Goal: Book appointment/travel/reservation

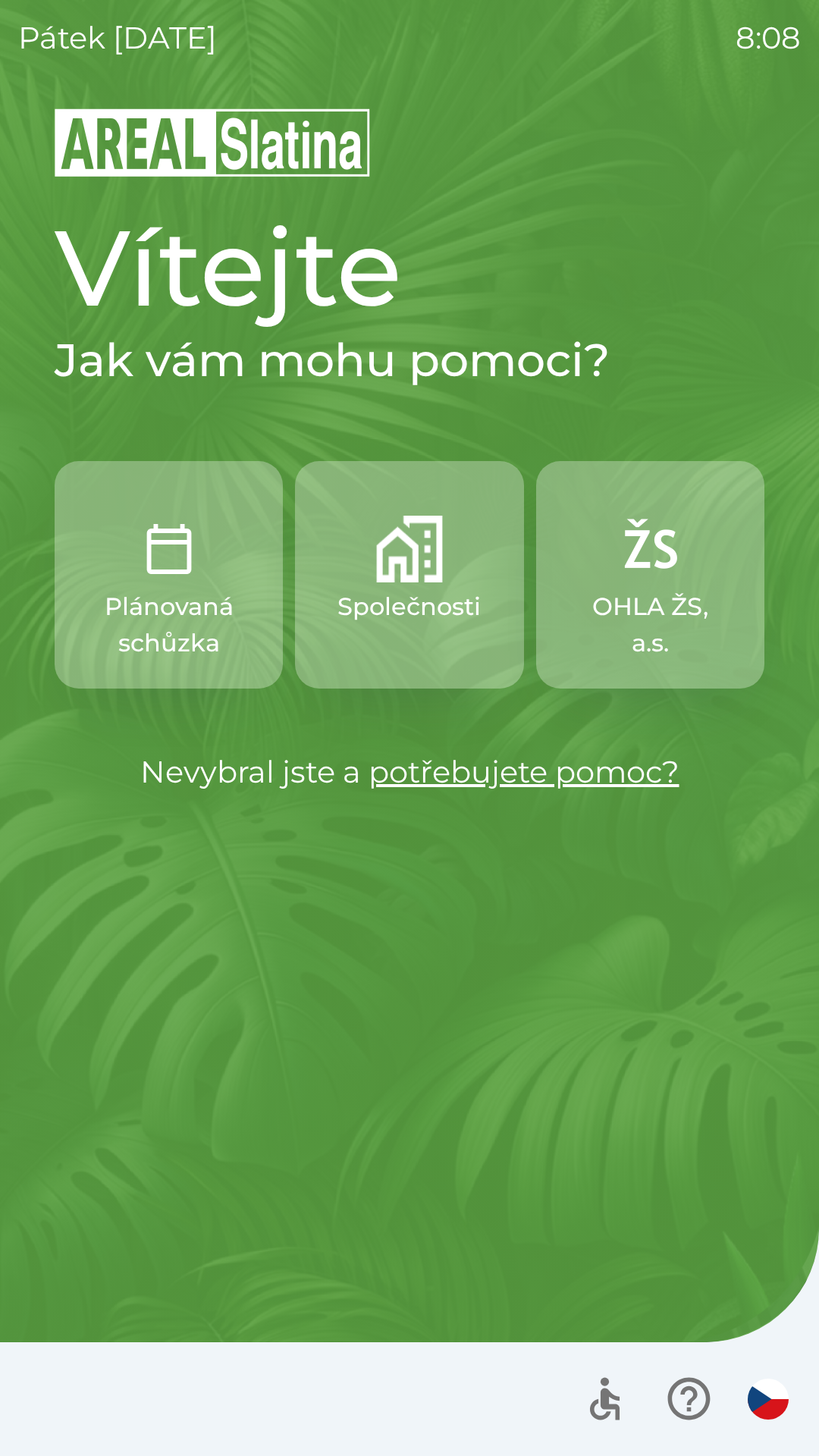
click at [398, 638] on button "Společnosti" at bounding box center [408, 575] width 228 height 227
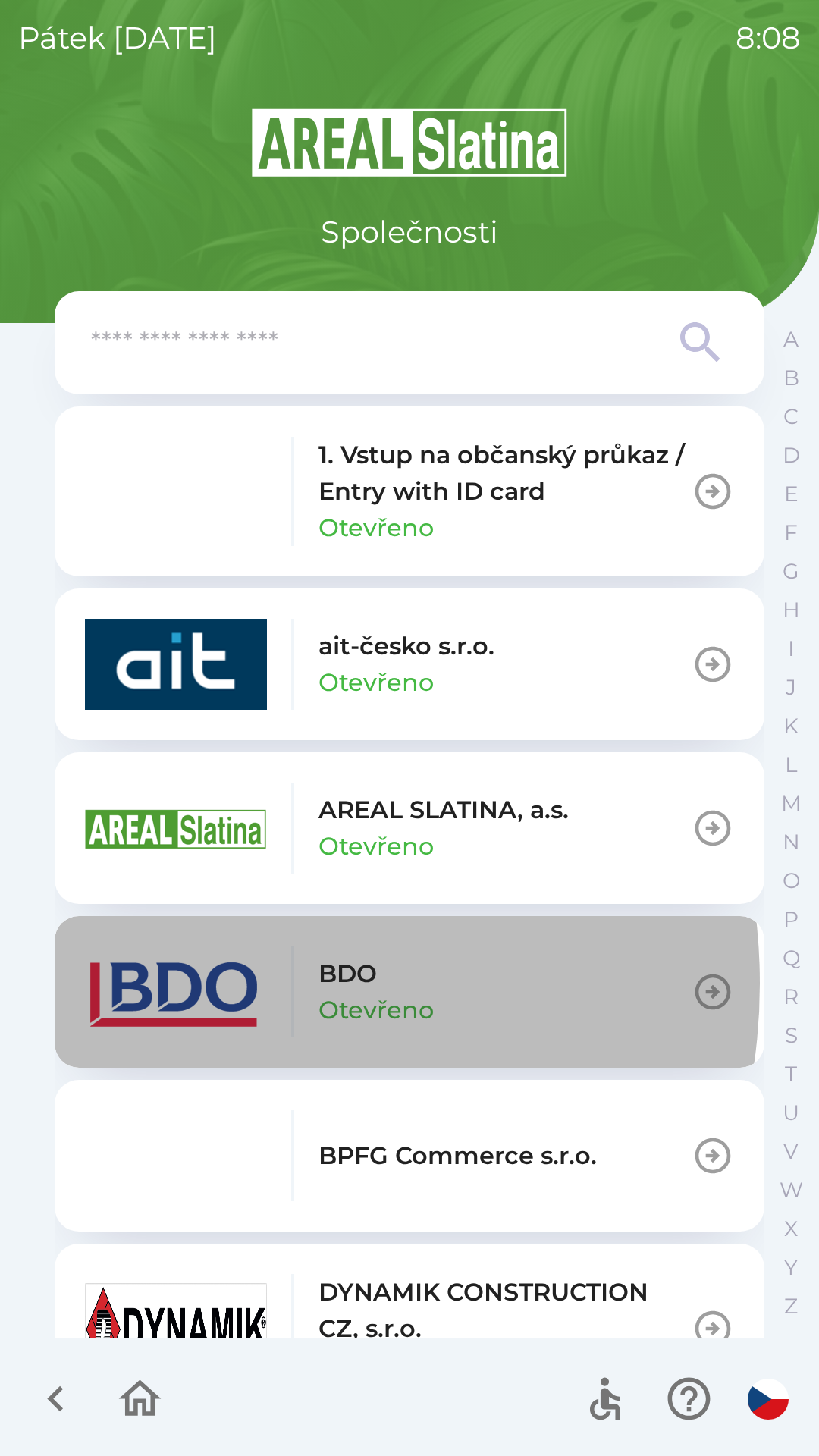
click at [195, 983] on img "button" at bounding box center [175, 992] width 182 height 91
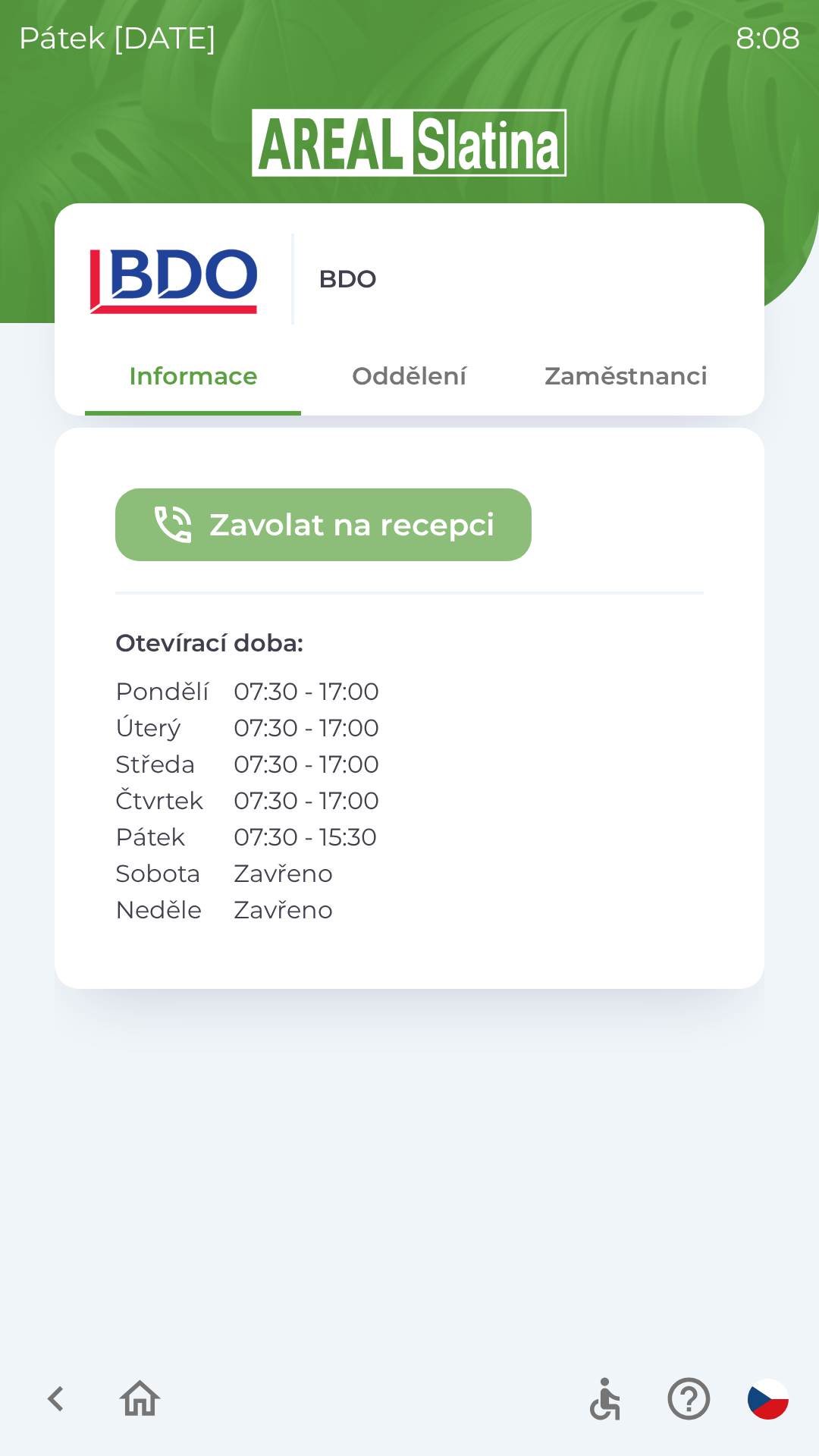
click at [338, 537] on button "Zavolat na recepci" at bounding box center [323, 524] width 416 height 73
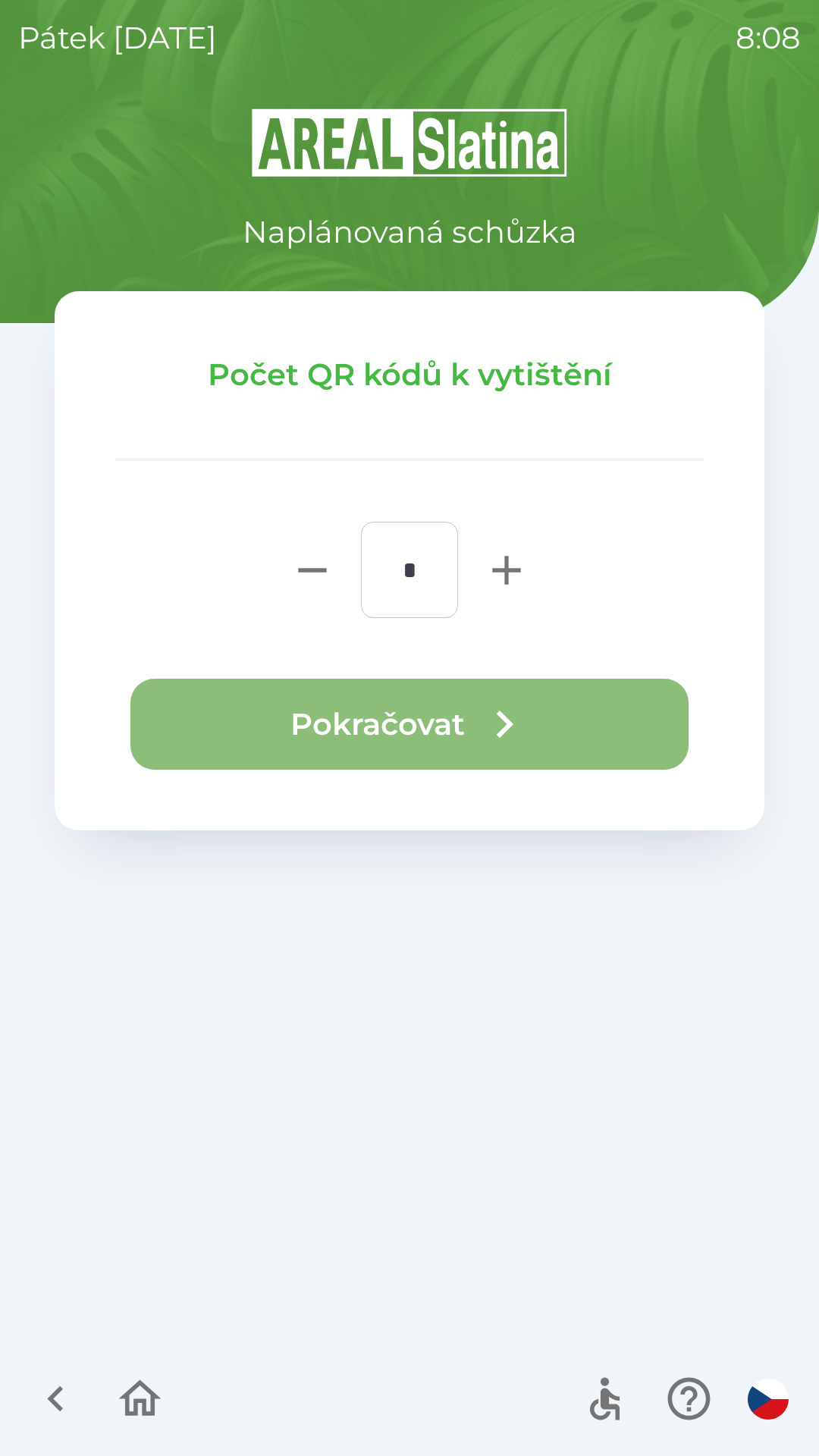
click at [448, 710] on button "Pokračovat" at bounding box center [409, 724] width 558 height 91
